Goal: Find specific page/section: Find specific page/section

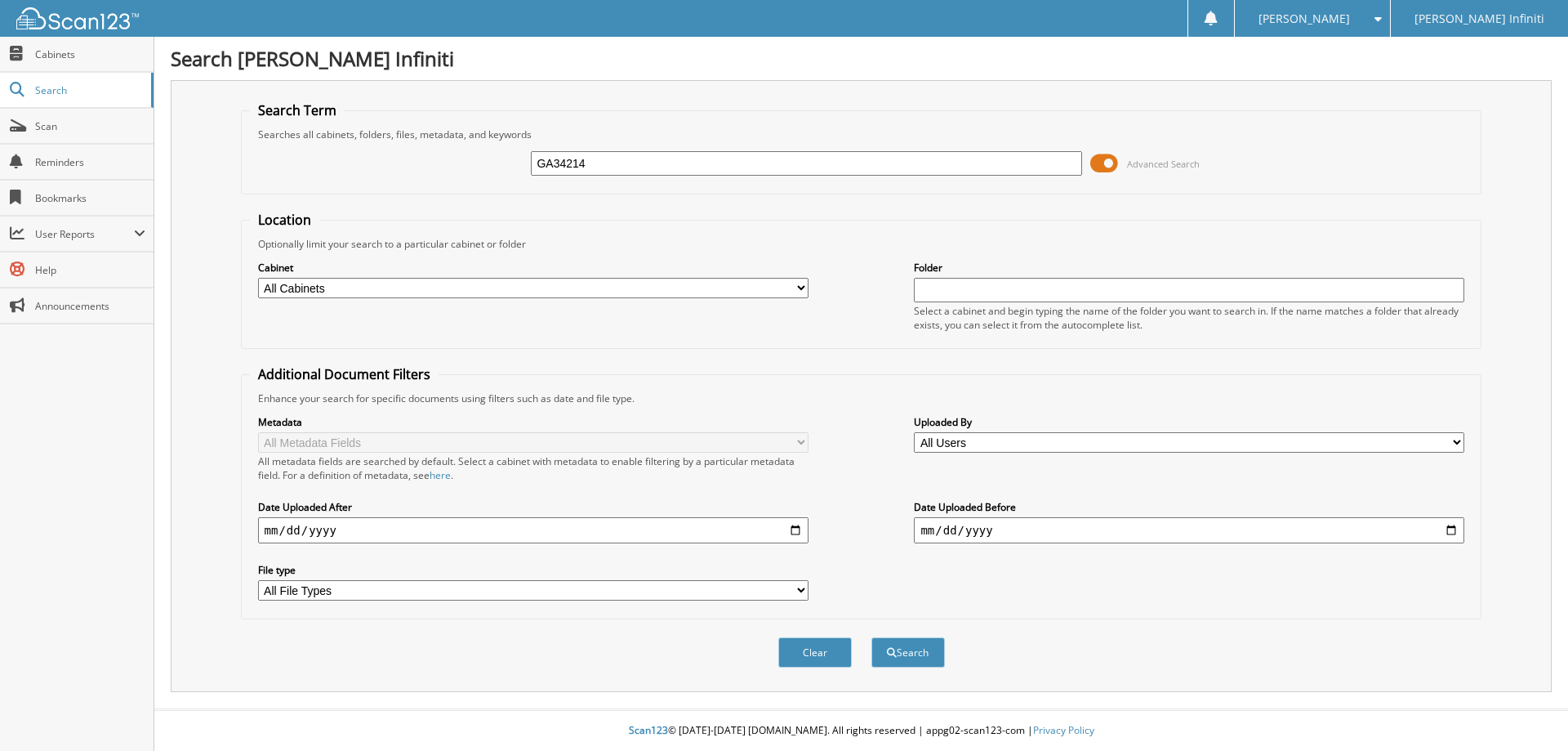
type input "GA34214"
click at [872, 637] on button "Search" at bounding box center [909, 652] width 74 height 30
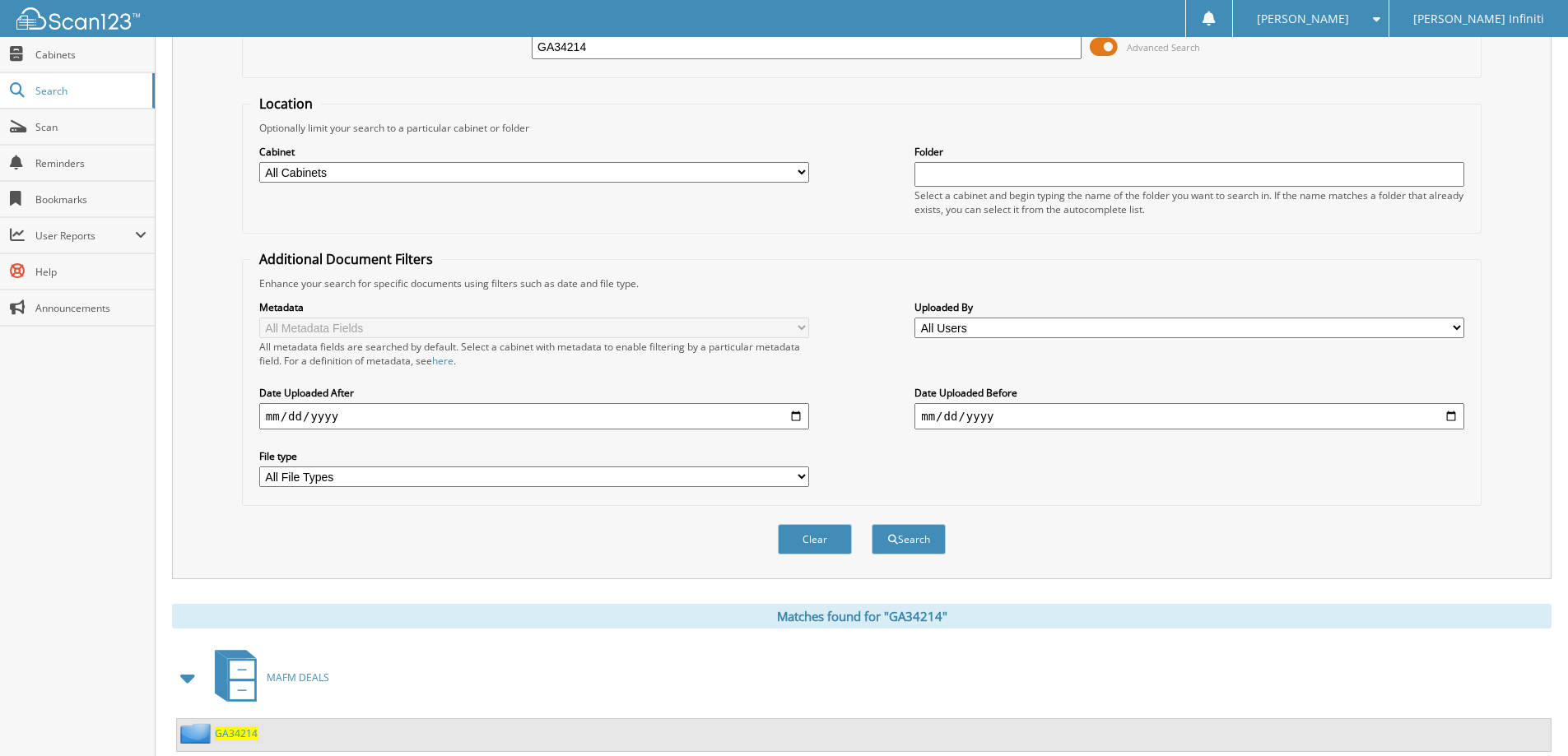
scroll to position [164, 0]
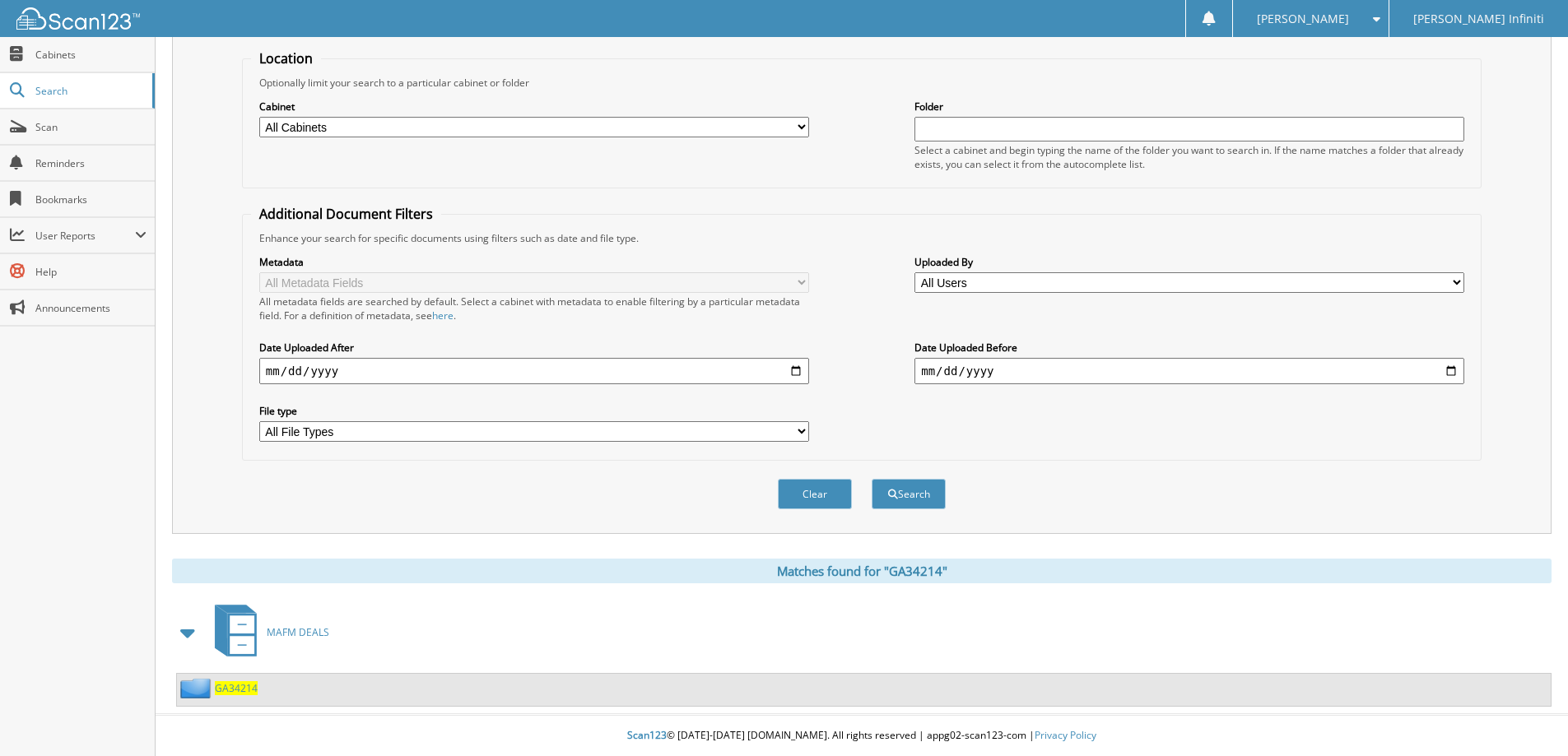
click at [222, 696] on div "GA34214" at bounding box center [217, 688] width 81 height 21
click at [232, 686] on span "GA34214" at bounding box center [236, 688] width 43 height 14
